Goal: Navigation & Orientation: Understand site structure

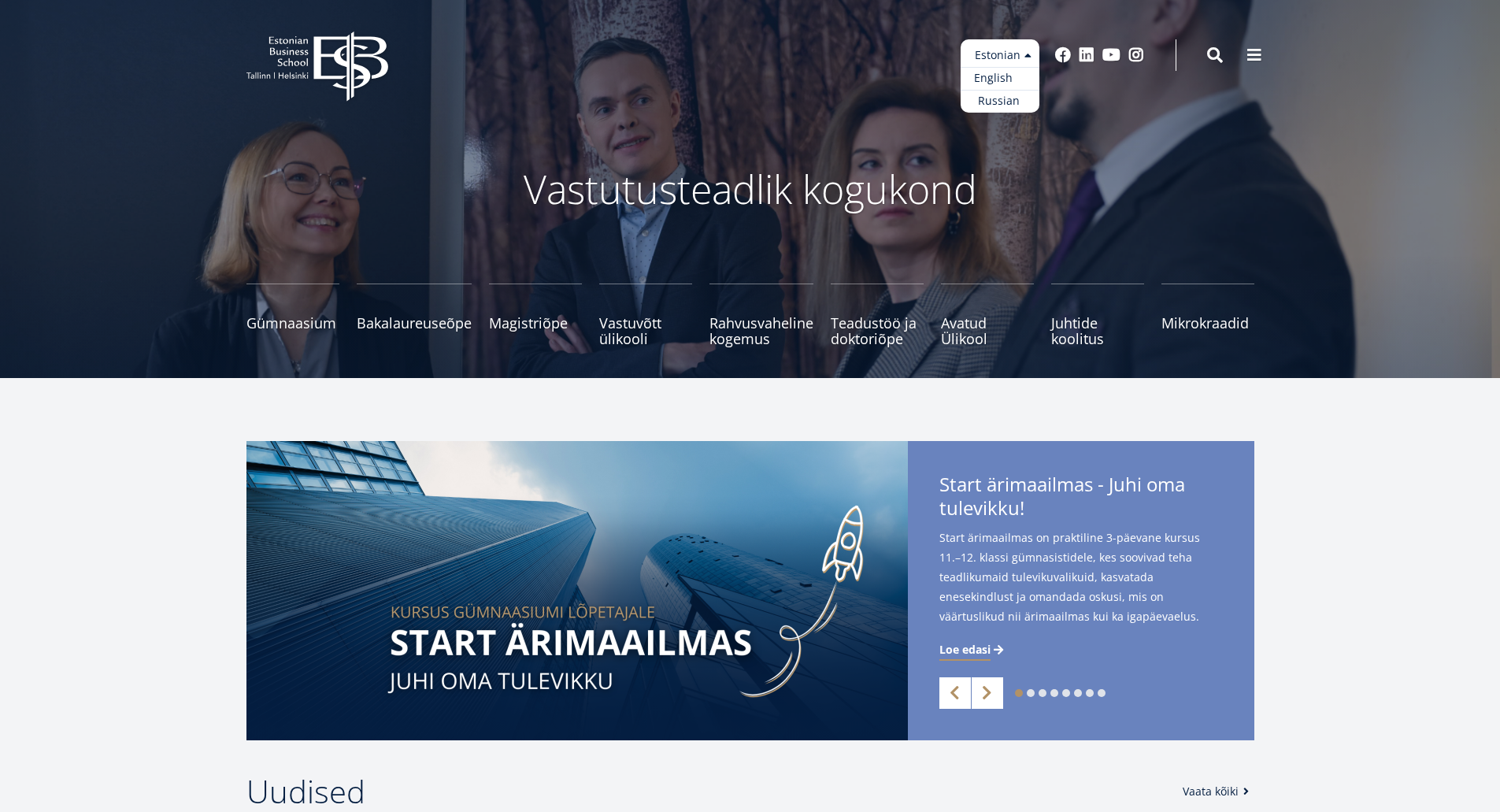
click at [1003, 74] on link "English" at bounding box center [1000, 78] width 79 height 23
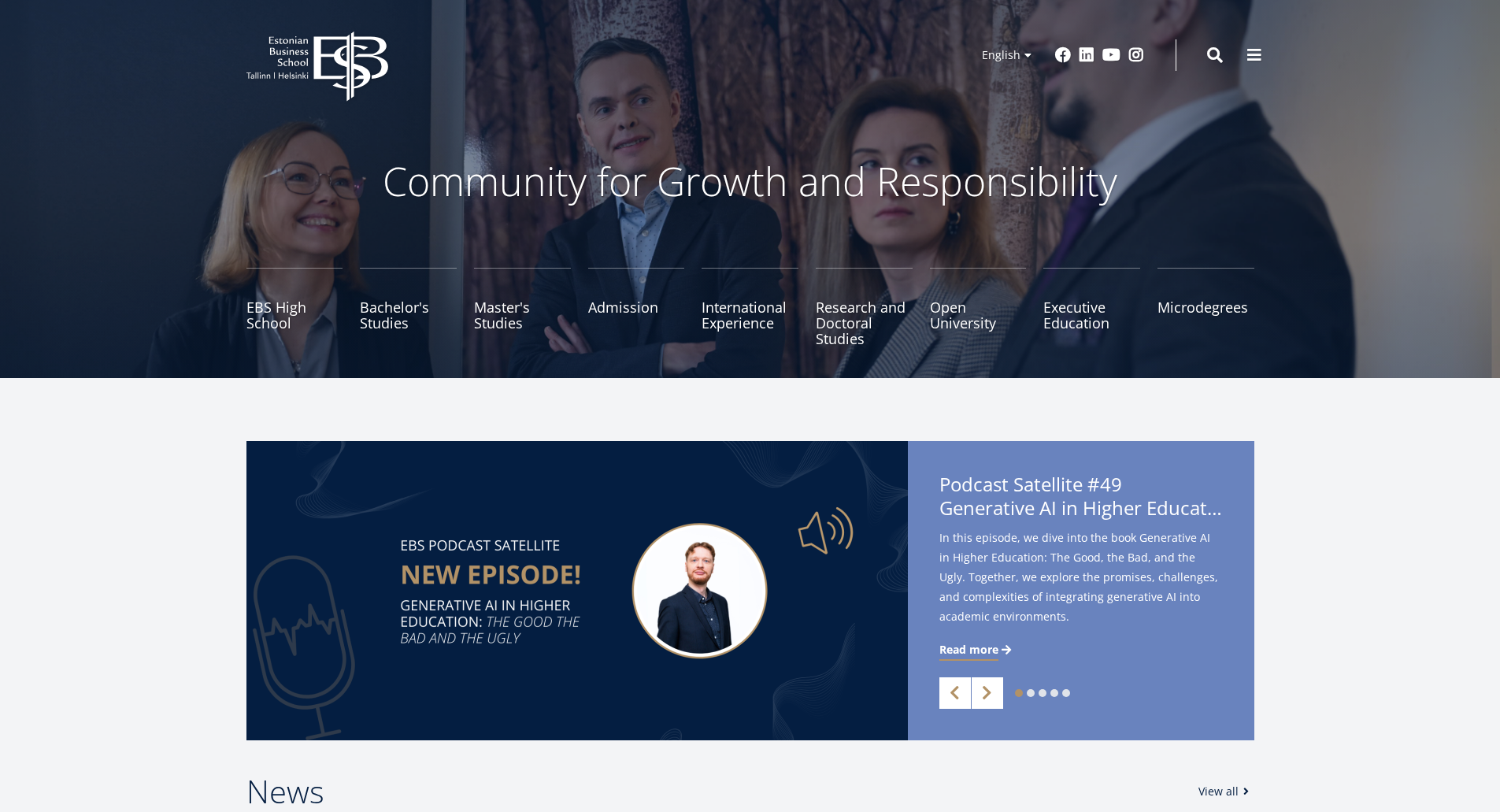
scroll to position [3, 0]
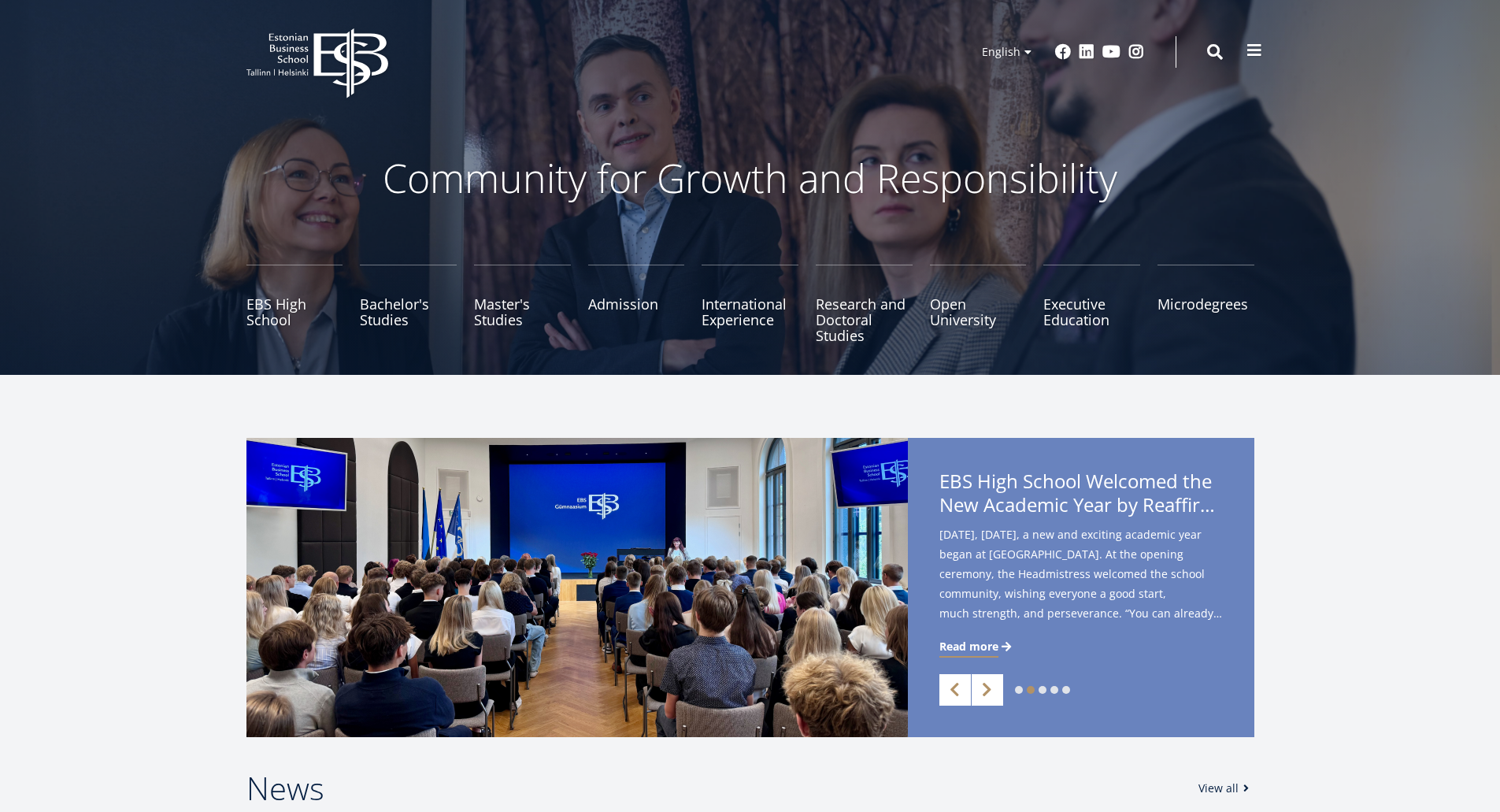
click at [1255, 47] on span at bounding box center [1254, 50] width 15 height 15
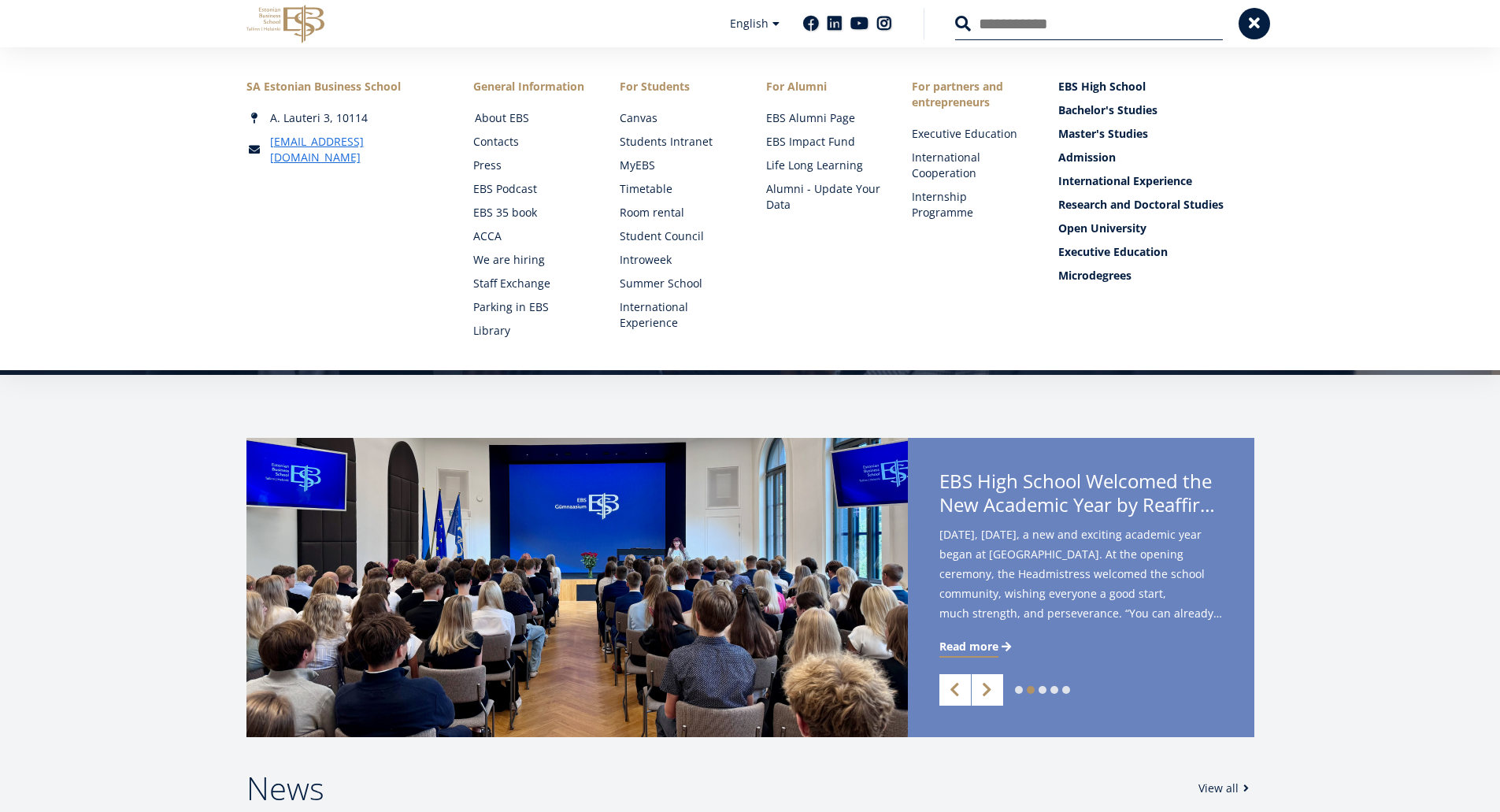
click at [499, 120] on link "About EBS" at bounding box center [532, 117] width 115 height 15
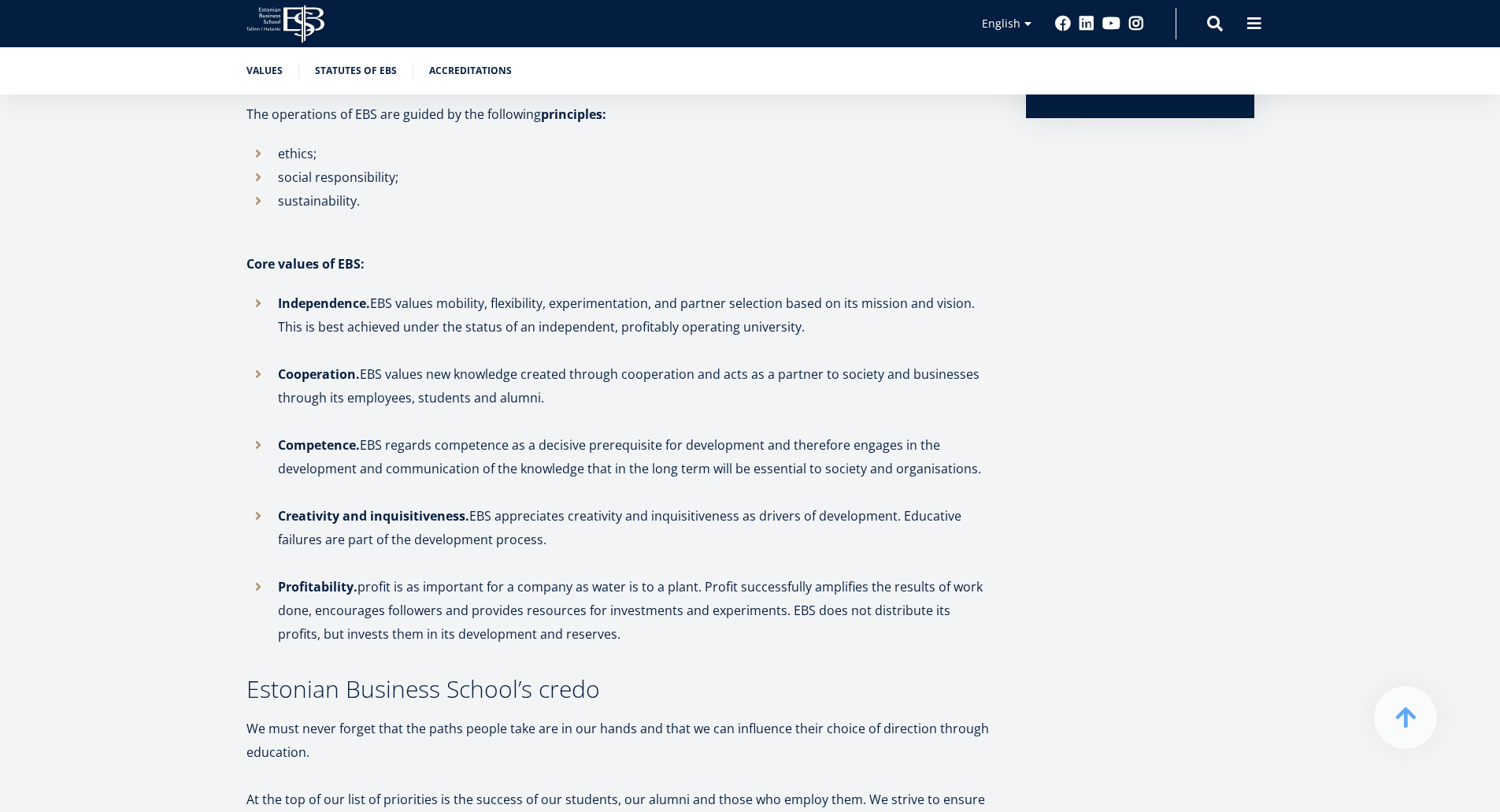
scroll to position [727, 0]
